Goal: Task Accomplishment & Management: Manage account settings

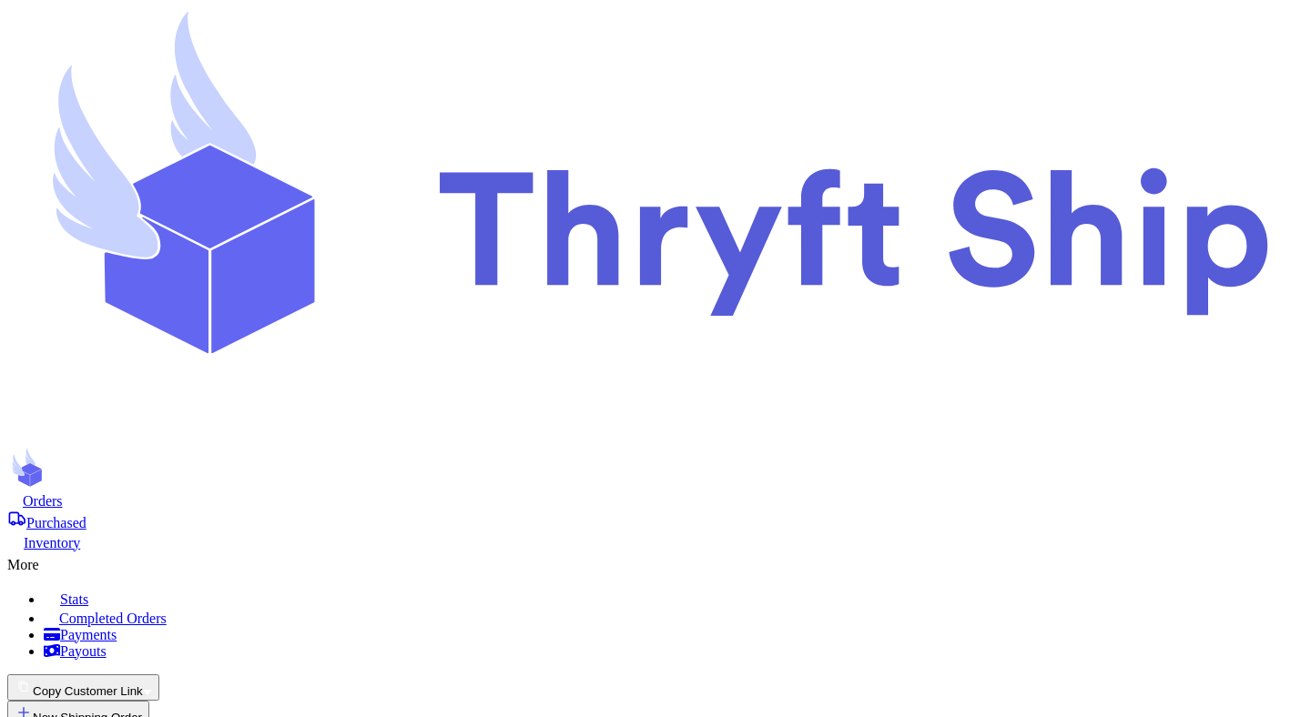
select select "unpaid"
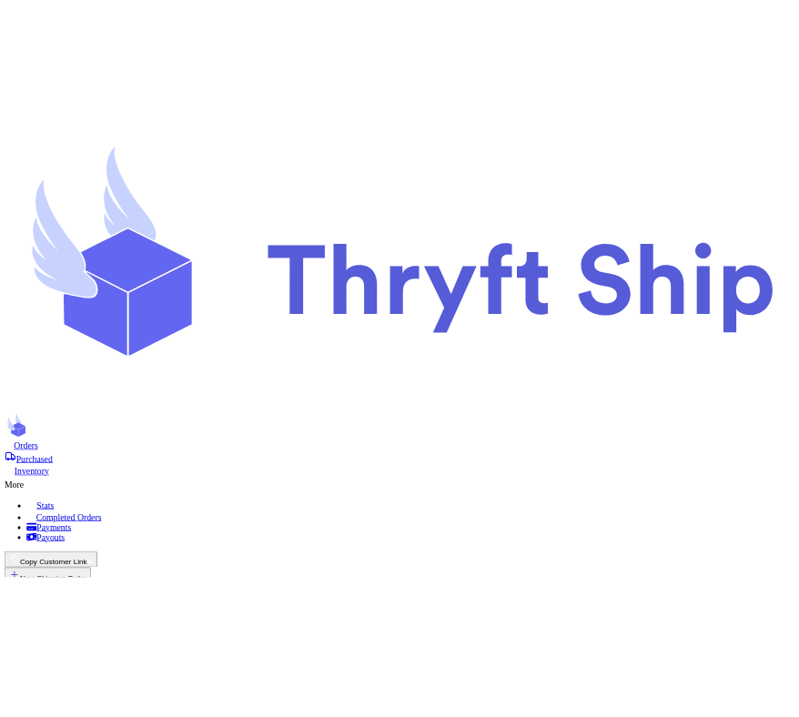
scroll to position [214, 0]
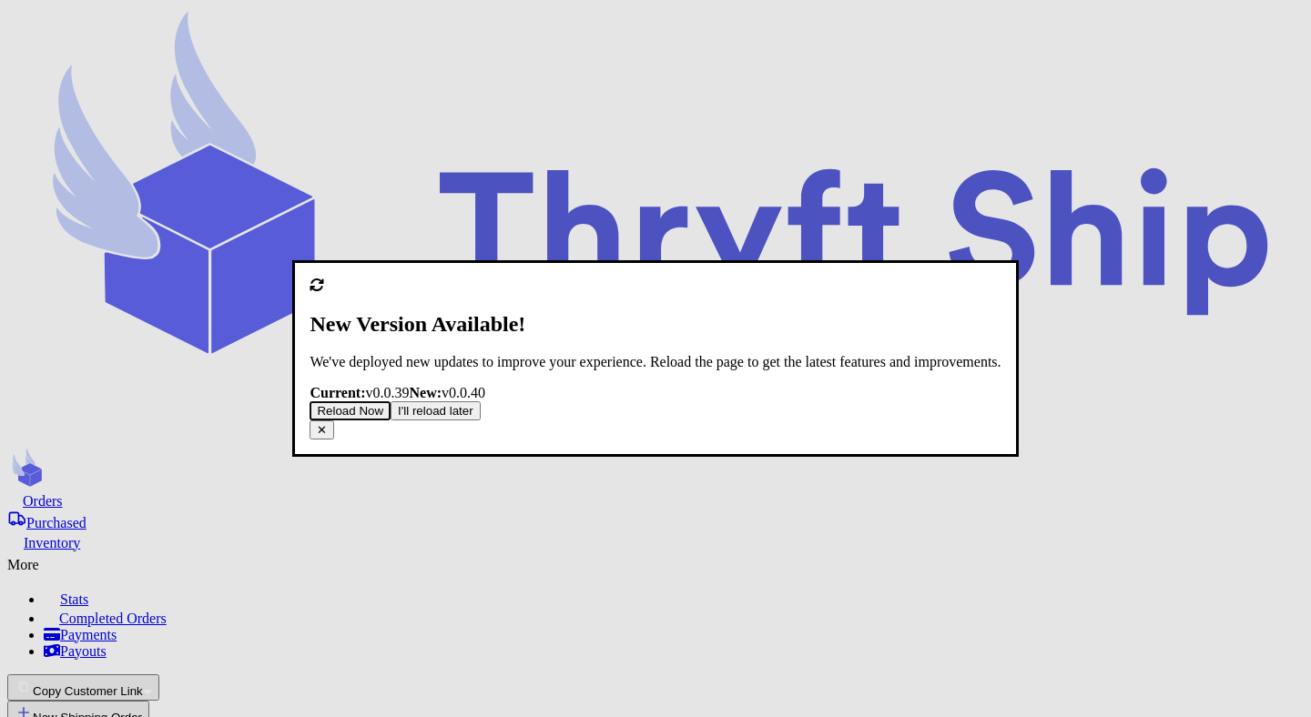
click at [481, 421] on button "I'll reload later" at bounding box center [436, 411] width 90 height 19
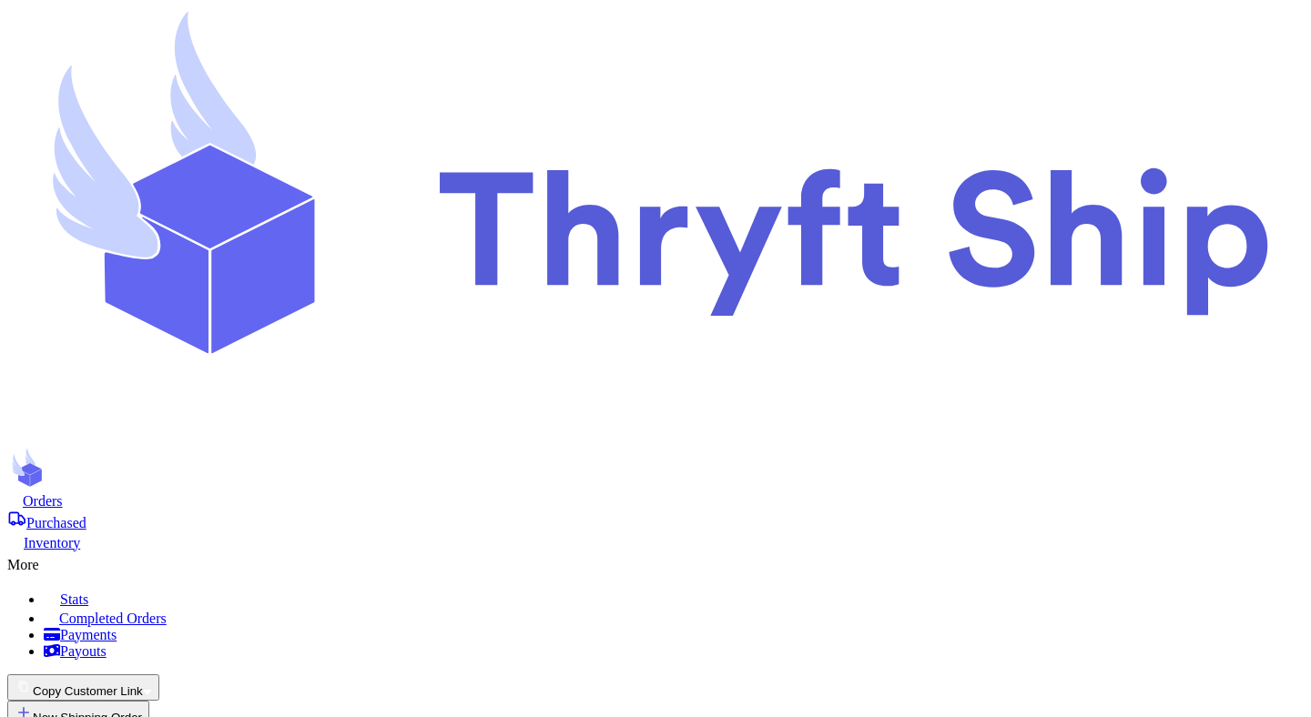
click at [86, 515] on span "Purchased" at bounding box center [56, 522] width 60 height 15
click at [63, 493] on span "Orders" at bounding box center [43, 500] width 40 height 15
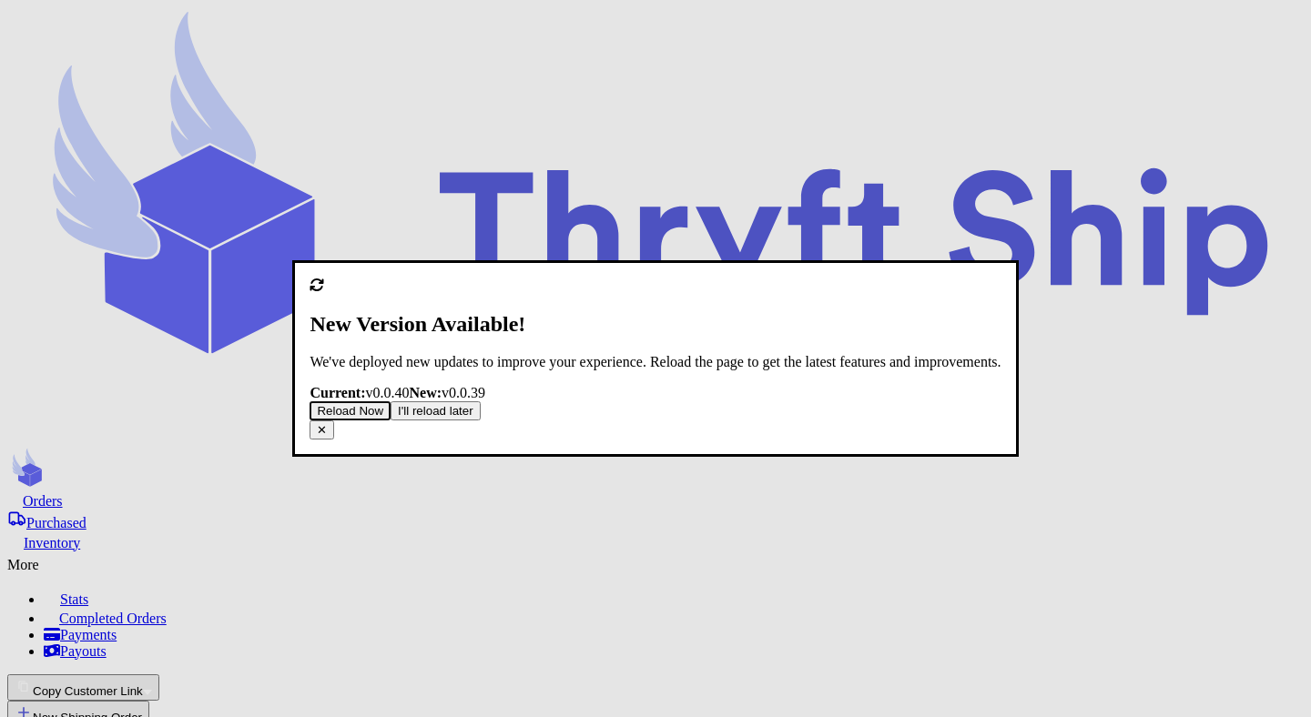
click at [481, 421] on button "I'll reload later" at bounding box center [436, 411] width 90 height 19
click at [391, 421] on button "Reload Now" at bounding box center [350, 411] width 81 height 19
